Goal: Navigation & Orientation: Find specific page/section

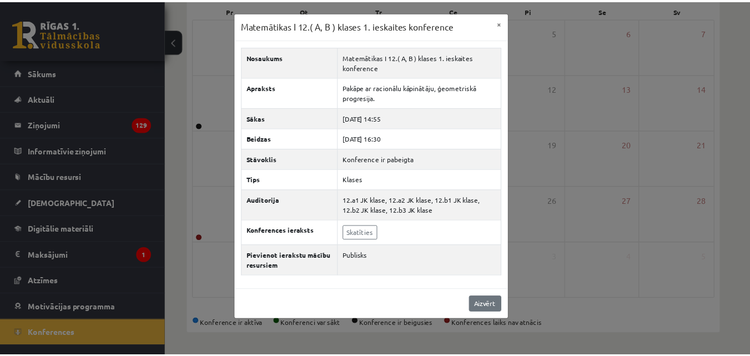
scroll to position [16, 0]
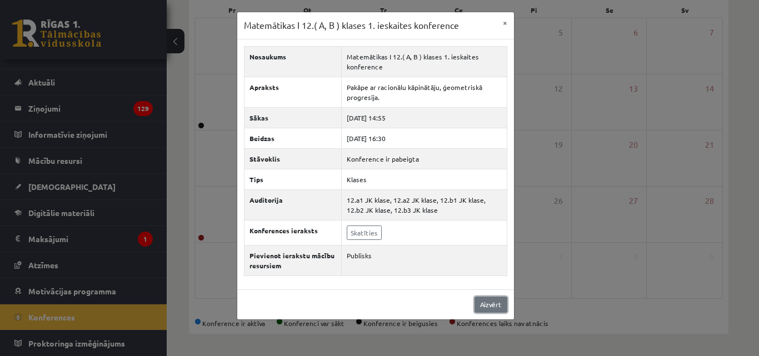
click at [494, 303] on link "Aizvērt" at bounding box center [490, 305] width 33 height 16
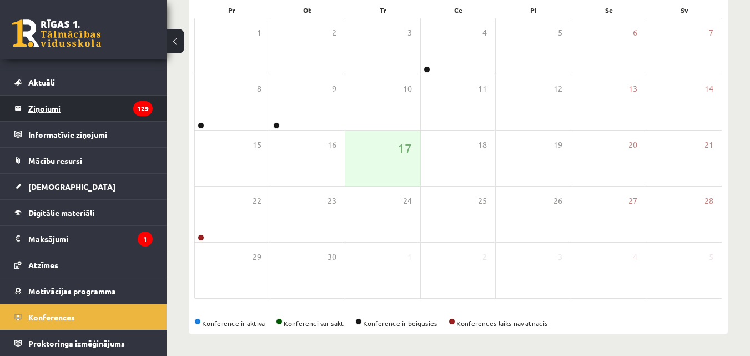
click at [48, 107] on legend "Ziņojumi 129" at bounding box center [90, 109] width 124 height 26
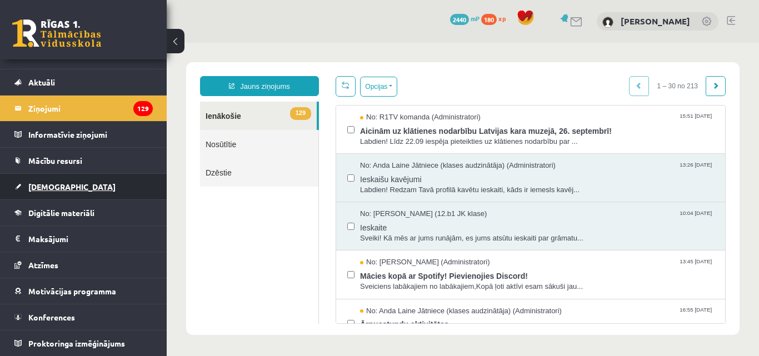
click at [44, 190] on span "[DEMOGRAPHIC_DATA]" at bounding box center [71, 187] width 87 height 10
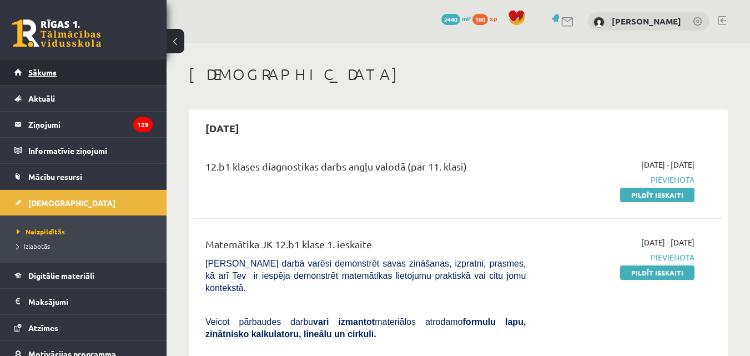
click at [64, 63] on link "Sākums" at bounding box center [83, 72] width 138 height 26
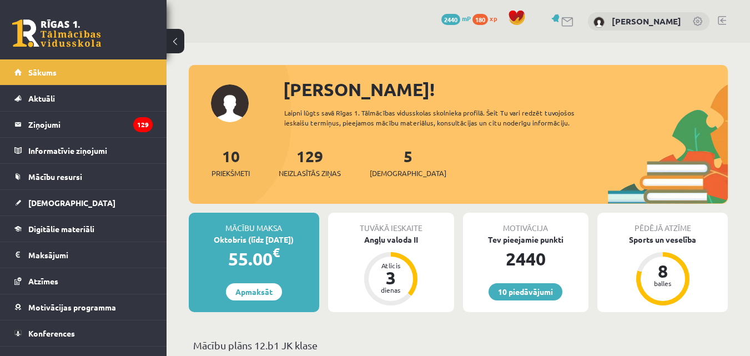
click at [723, 21] on link at bounding box center [722, 20] width 8 height 9
click at [719, 21] on link at bounding box center [722, 20] width 8 height 9
